Goal: Information Seeking & Learning: Learn about a topic

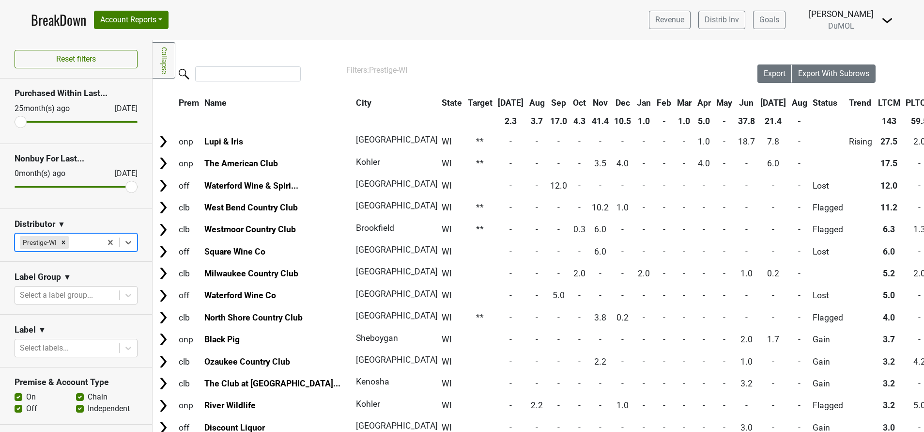
click at [883, 21] on img at bounding box center [888, 21] width 12 height 12
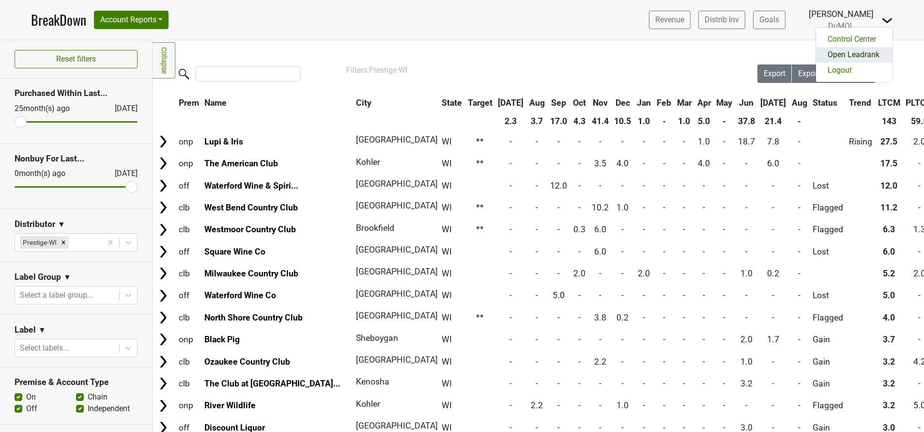
click at [870, 57] on link "Open Leadrank" at bounding box center [854, 55] width 77 height 16
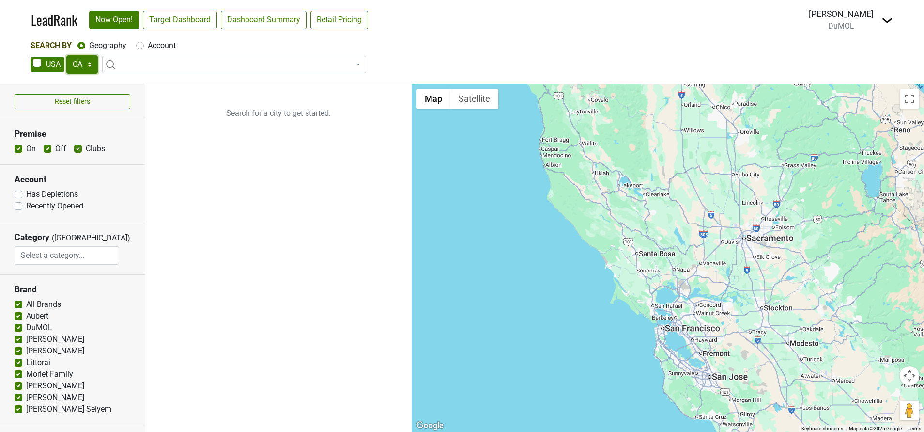
click at [92, 64] on select "AK AL AR AZ CA CO CT DC DE FL GA HI IA ID IL IN KS KY LA MA MD ME MI MN MO MS M…" at bounding box center [81, 64] width 31 height 18
select select "AL"
click at [66, 55] on select "AK AL AR AZ CA CO CT DC DE FL GA HI IA ID IL IN KS KY LA MA MD ME MI MN MO MS M…" at bounding box center [81, 64] width 31 height 18
click at [187, 15] on link "Target Dashboard" at bounding box center [180, 20] width 74 height 18
click at [90, 63] on select "AK AL AR AZ CA CO CT DC DE FL GA HI IA ID IL IN KS KY LA MA MD ME MI MN MO MS M…" at bounding box center [81, 64] width 31 height 18
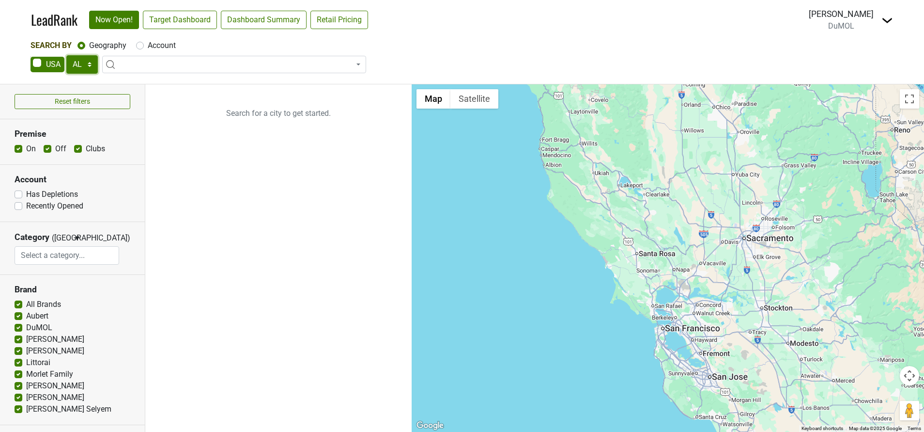
click at [90, 63] on select "AK AL AR AZ CA CO CT DC DE FL GA HI IA ID IL IN KS KY LA MA MD ME MI MN MO MS M…" at bounding box center [81, 64] width 31 height 18
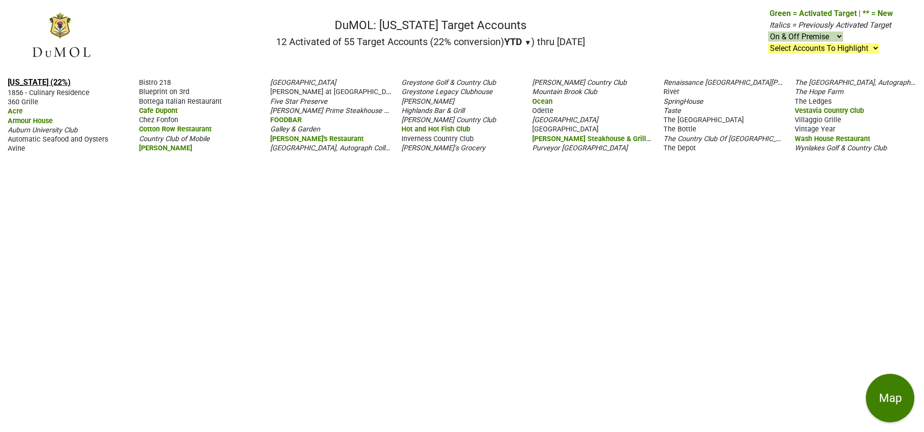
click at [43, 82] on link "Alabama (22%)" at bounding box center [39, 82] width 63 height 9
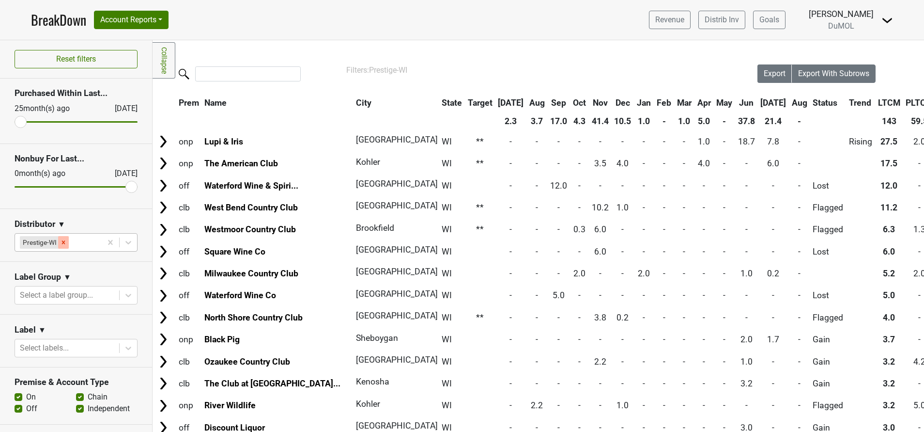
click at [68, 245] on div "Remove Prestige-WI" at bounding box center [63, 242] width 11 height 13
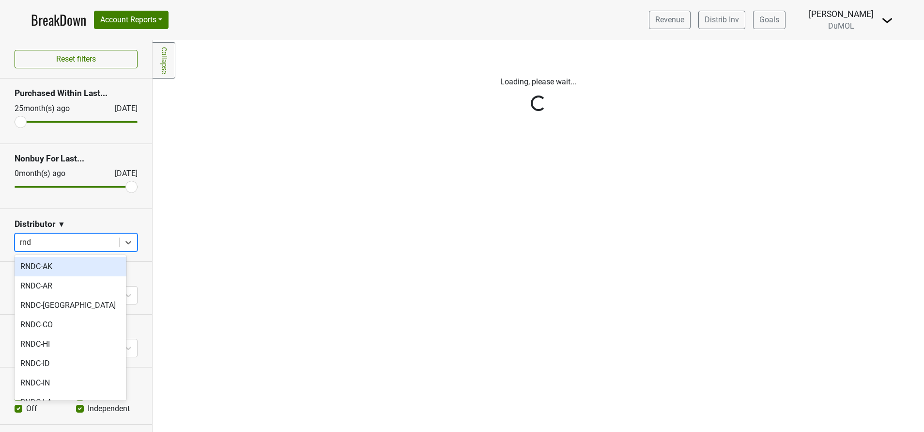
type input "rndc"
click at [48, 307] on div "RNDC-[GEOGRAPHIC_DATA]" at bounding box center [71, 304] width 112 height 19
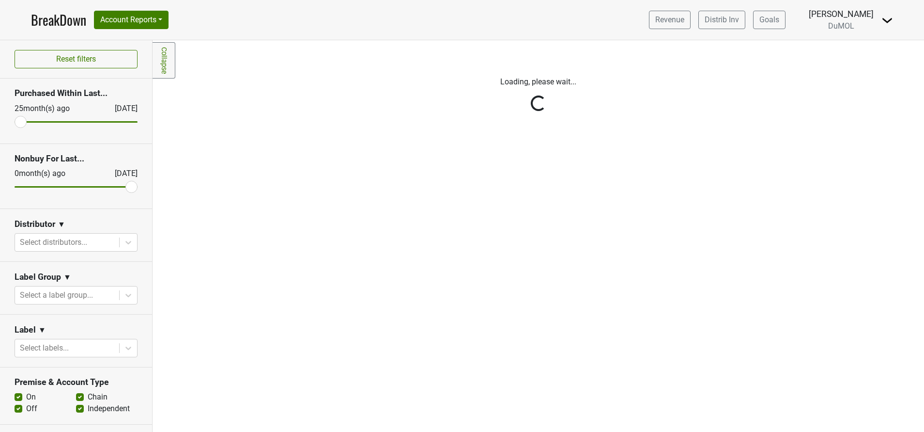
click at [126, 241] on div "Reset filters Purchased Within Last... [DATE] [DATE] Nonbuy For Last... [DATE] …" at bounding box center [76, 235] width 153 height 391
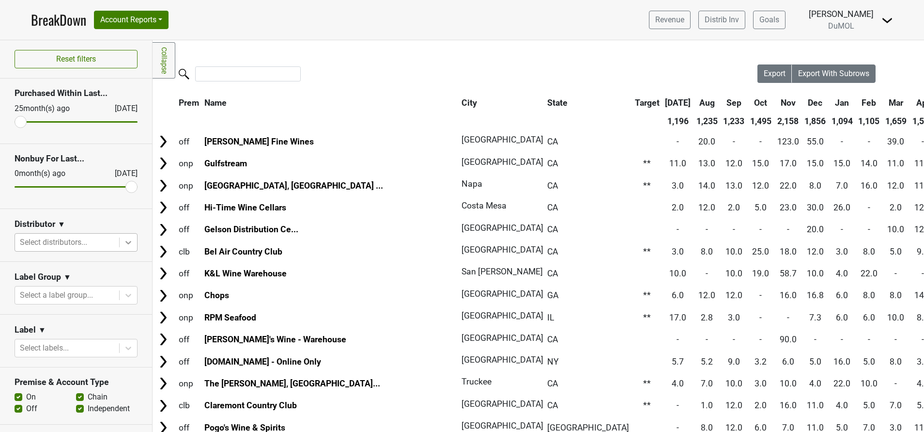
click at [124, 244] on icon at bounding box center [129, 242] width 10 height 10
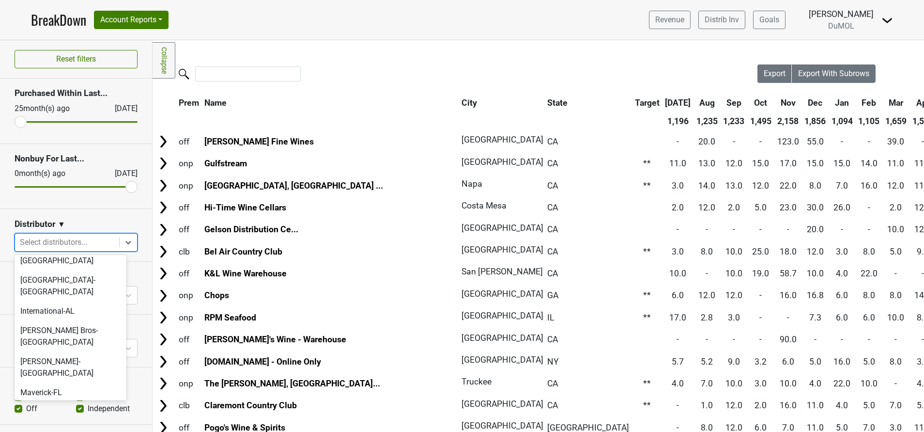
scroll to position [509, 0]
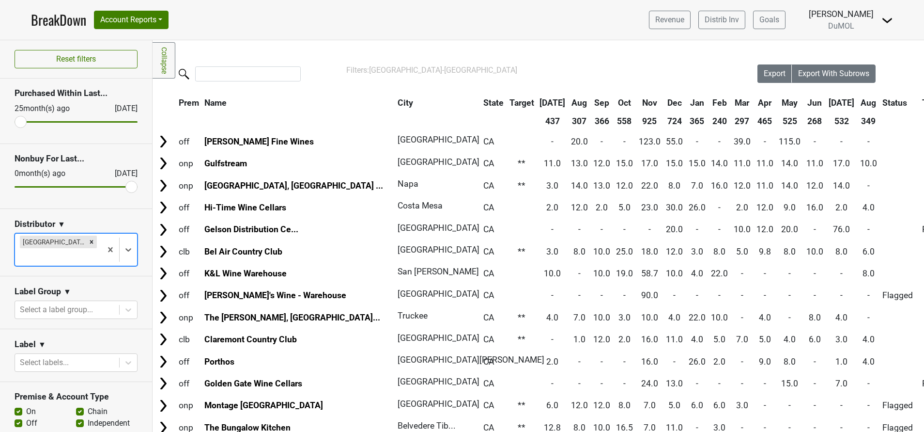
click at [858, 102] on th "Aug" at bounding box center [869, 102] width 22 height 17
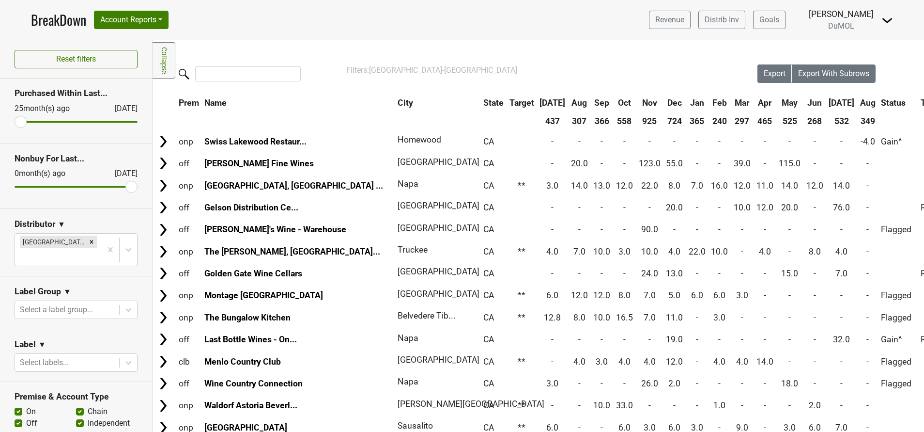
click at [858, 102] on th "Aug" at bounding box center [868, 102] width 20 height 17
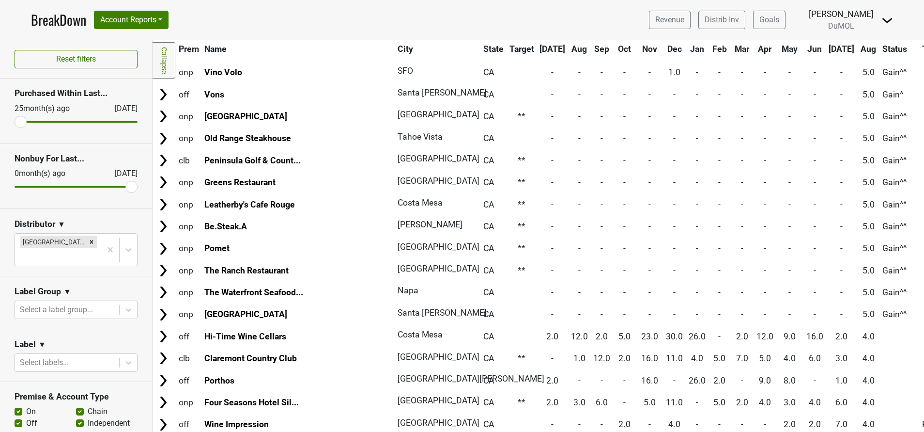
scroll to position [581, 0]
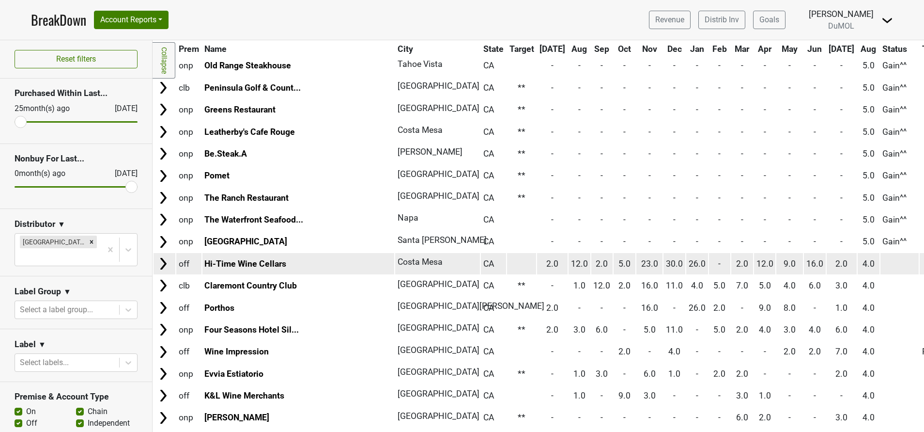
click at [162, 261] on img at bounding box center [163, 263] width 15 height 15
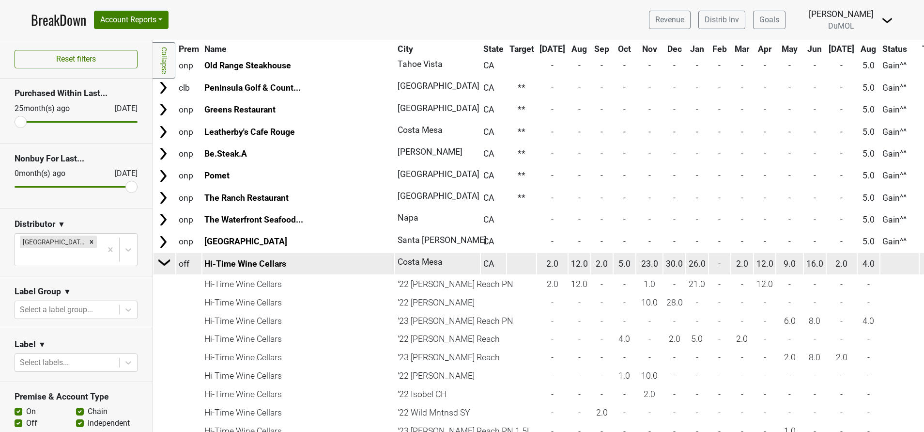
click at [162, 261] on img at bounding box center [164, 262] width 15 height 15
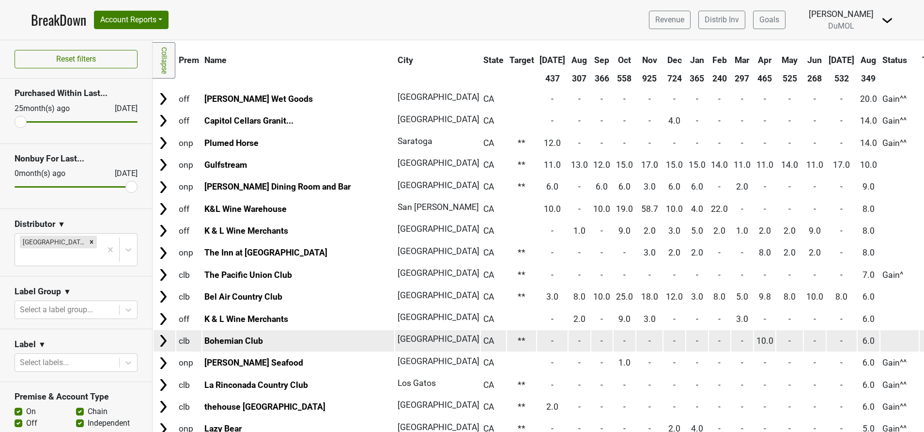
scroll to position [0, 0]
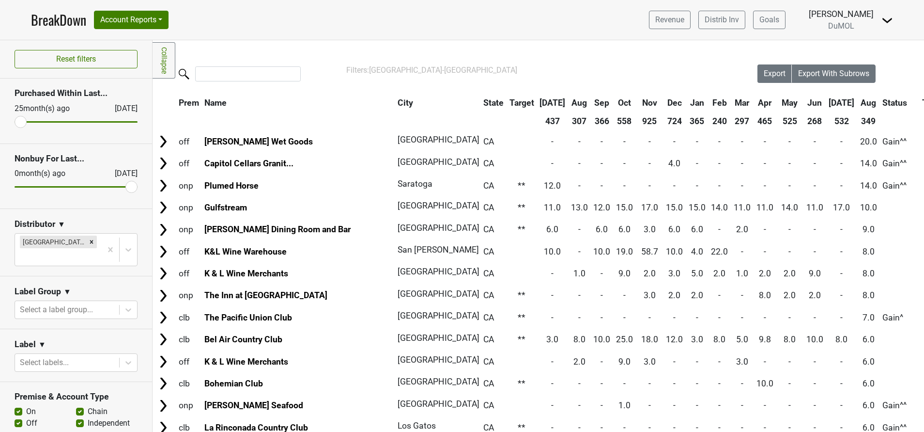
click at [827, 100] on th "[DATE]" at bounding box center [842, 102] width 31 height 17
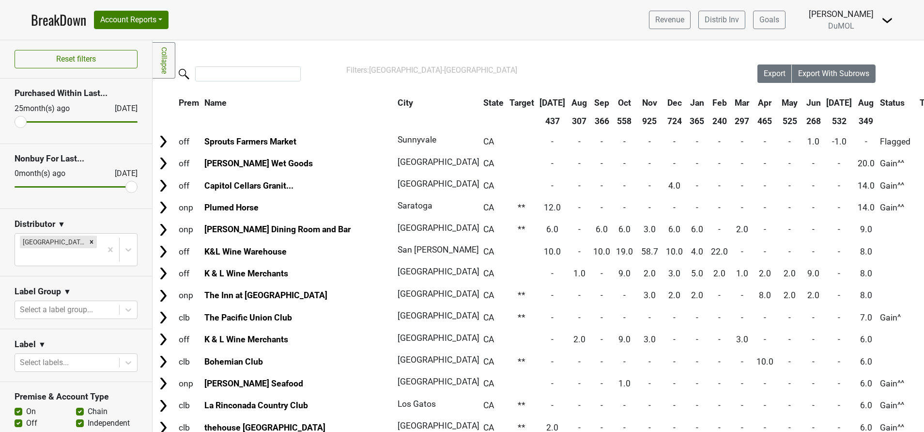
click at [824, 100] on th "[DATE]" at bounding box center [839, 102] width 31 height 17
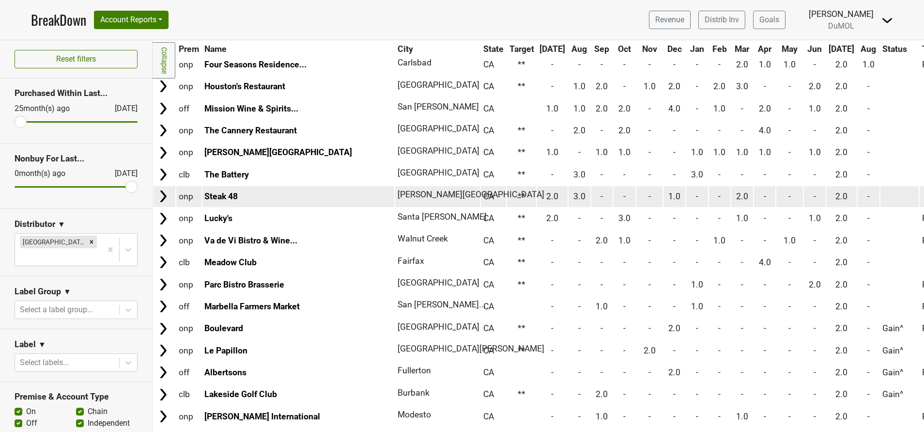
scroll to position [1381, 0]
